Goal: Information Seeking & Learning: Learn about a topic

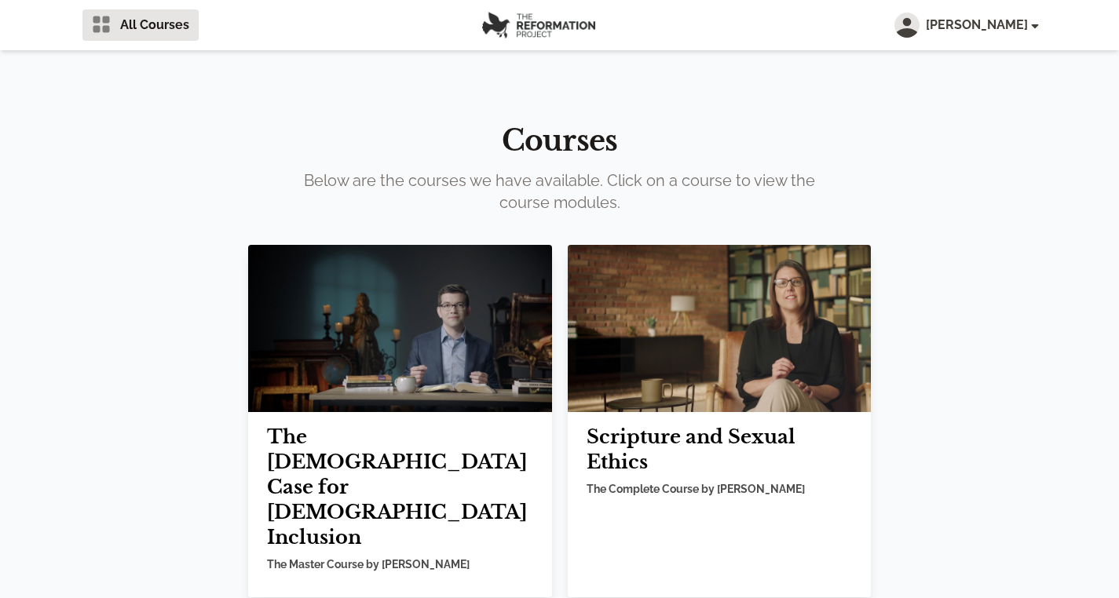
click at [407, 359] on img at bounding box center [400, 328] width 304 height 167
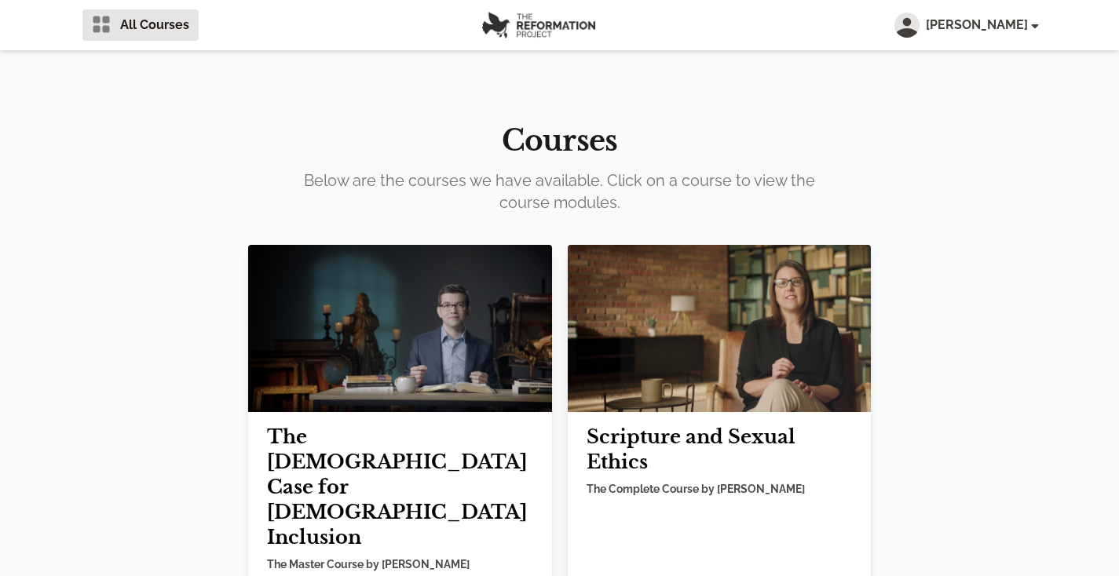
click at [674, 371] on img at bounding box center [720, 328] width 304 height 167
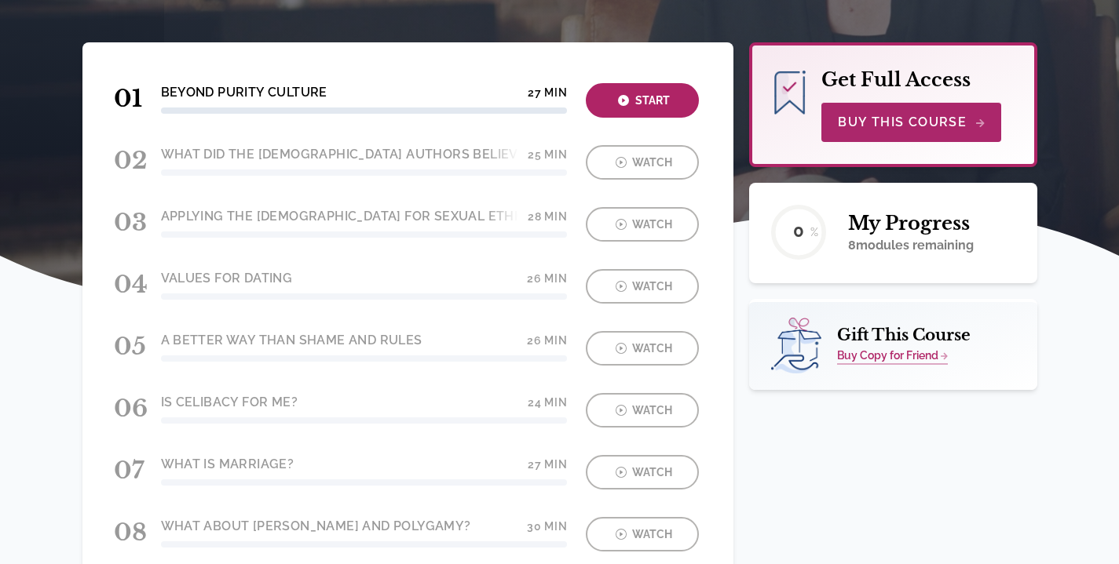
scroll to position [308, 1]
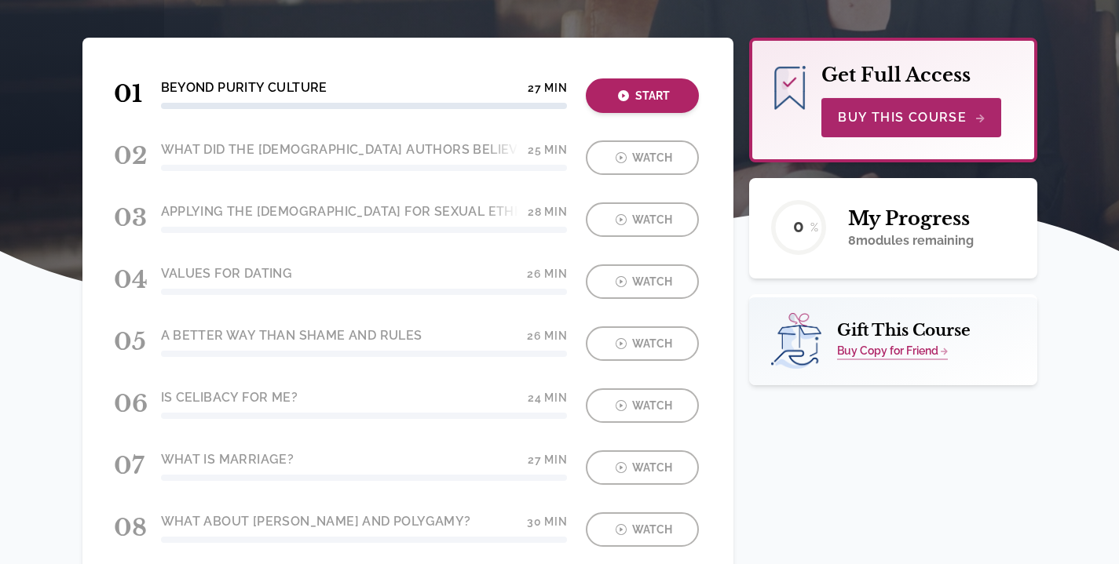
click at [645, 100] on div "Start" at bounding box center [642, 96] width 104 height 18
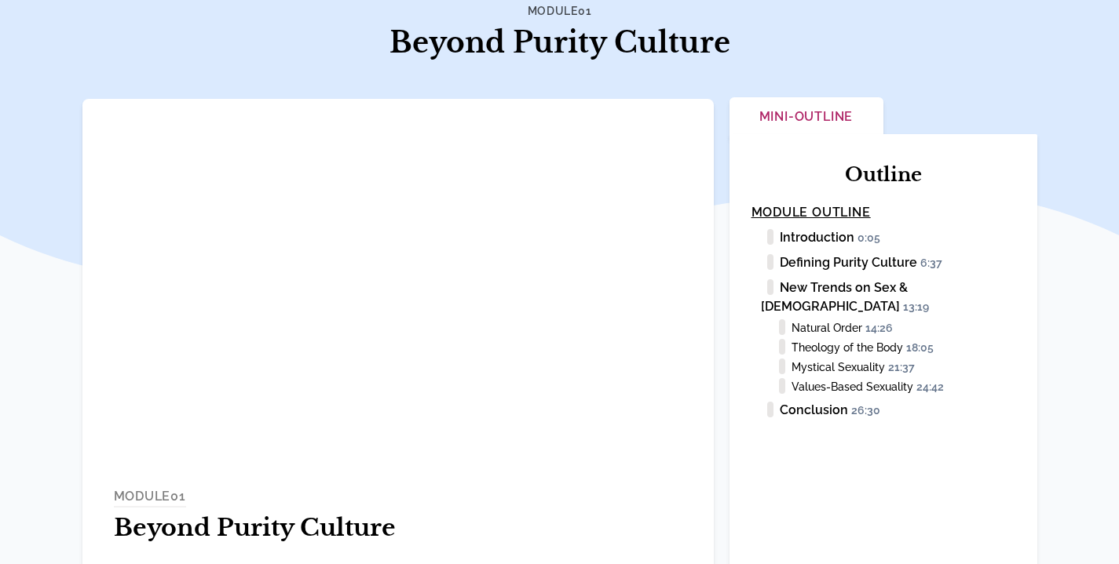
scroll to position [131, 0]
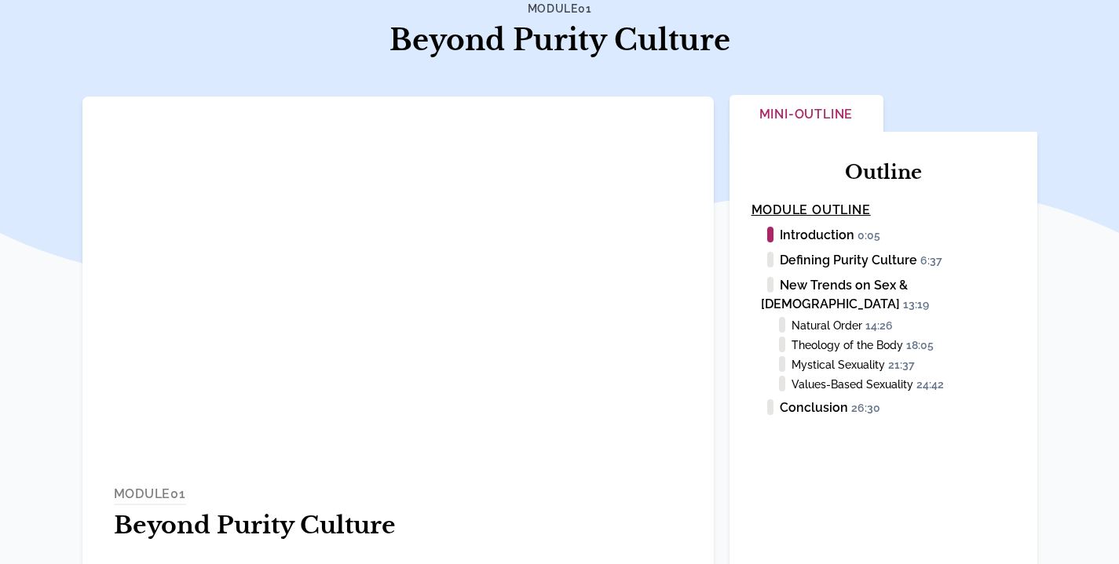
scroll to position [131, 0]
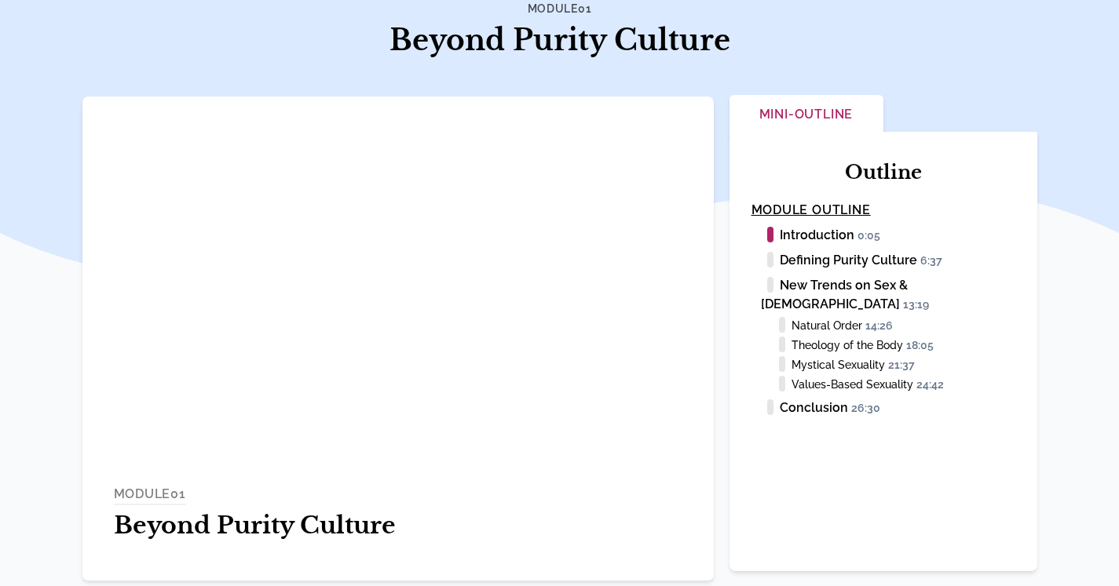
scroll to position [131, 0]
